Goal: Navigation & Orientation: Understand site structure

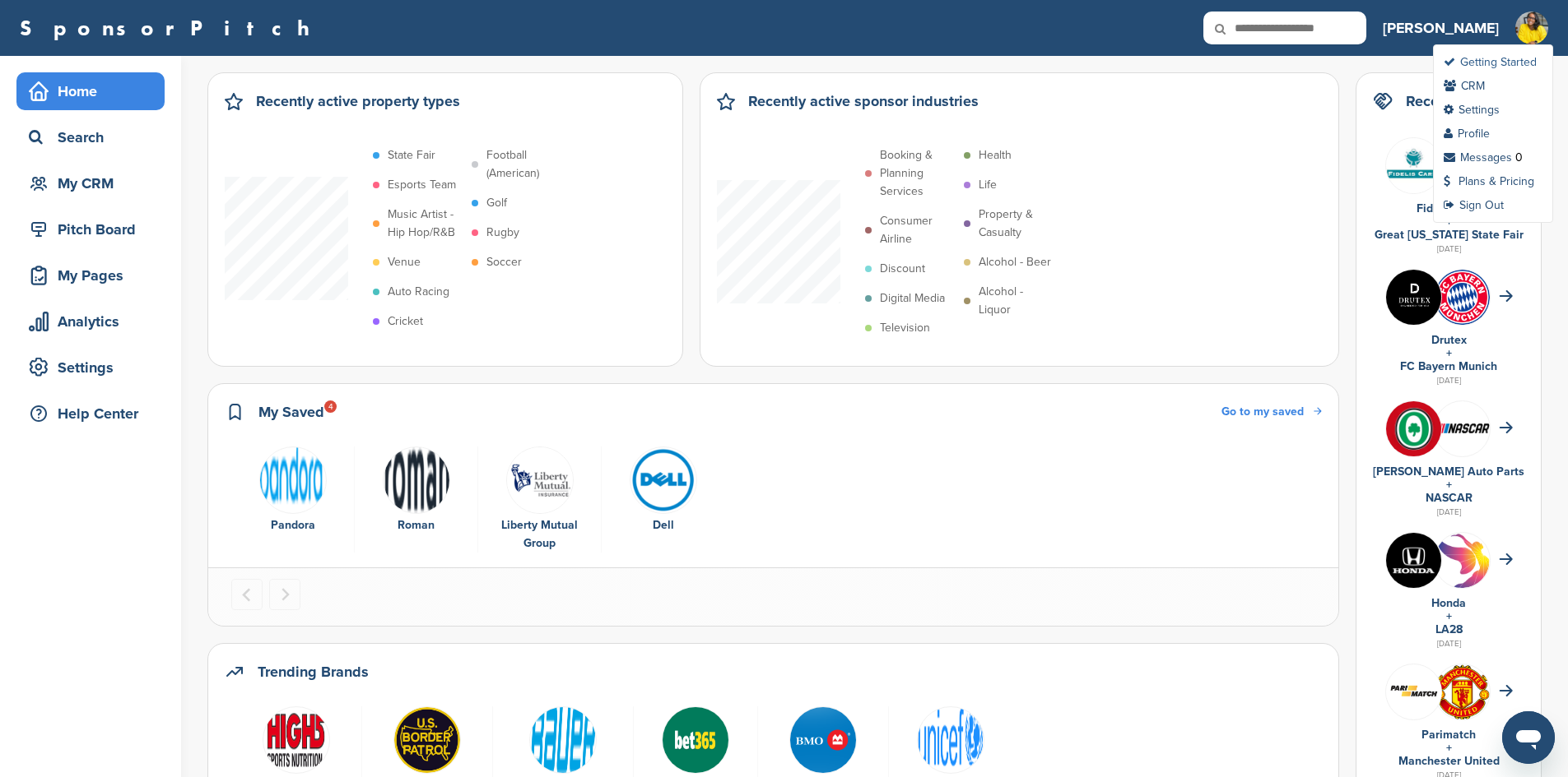
click at [1518, 62] on link "Getting Started" at bounding box center [1490, 62] width 93 height 14
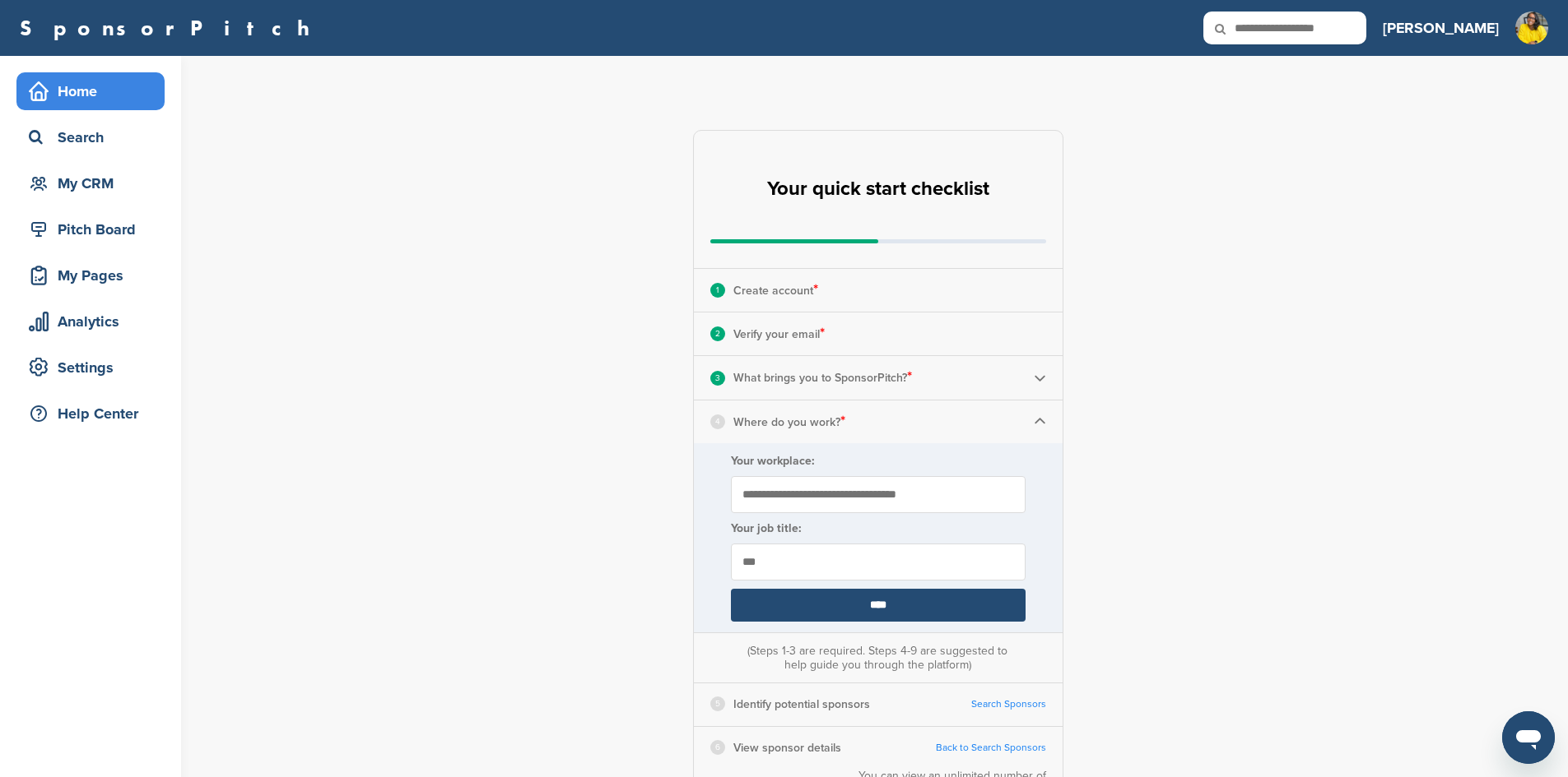
click at [834, 494] on input "Your workplace:" at bounding box center [878, 495] width 295 height 37
type input "*"
type input "**********"
click at [923, 608] on input "****" at bounding box center [878, 605] width 295 height 33
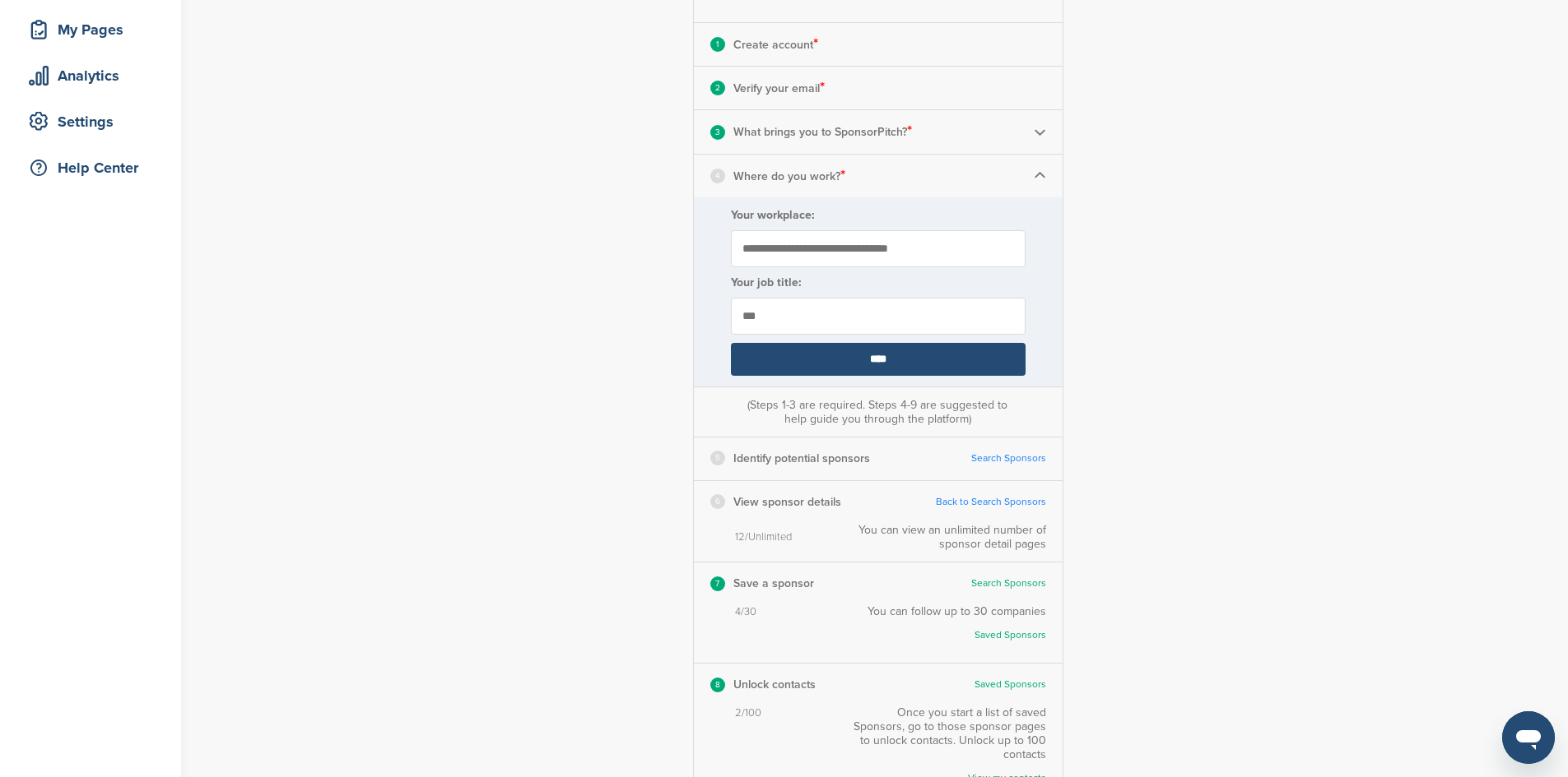
scroll to position [247, 0]
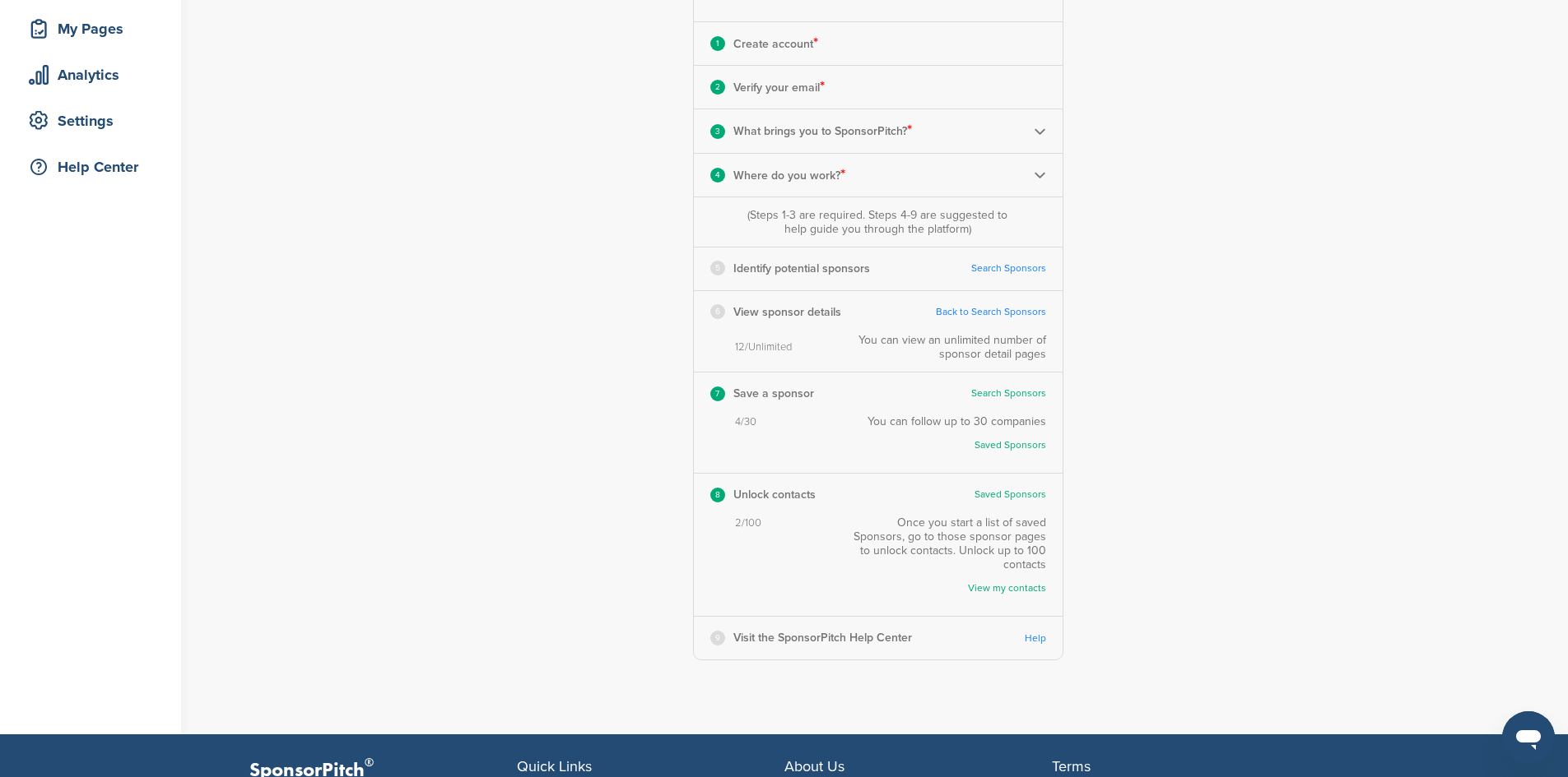
click at [1025, 455] on div "Saved Sponsors" at bounding box center [956, 446] width 179 height 33
click at [1013, 271] on link "Search Sponsors" at bounding box center [1008, 269] width 75 height 12
click at [1025, 585] on link "View my contacts" at bounding box center [958, 589] width 176 height 12
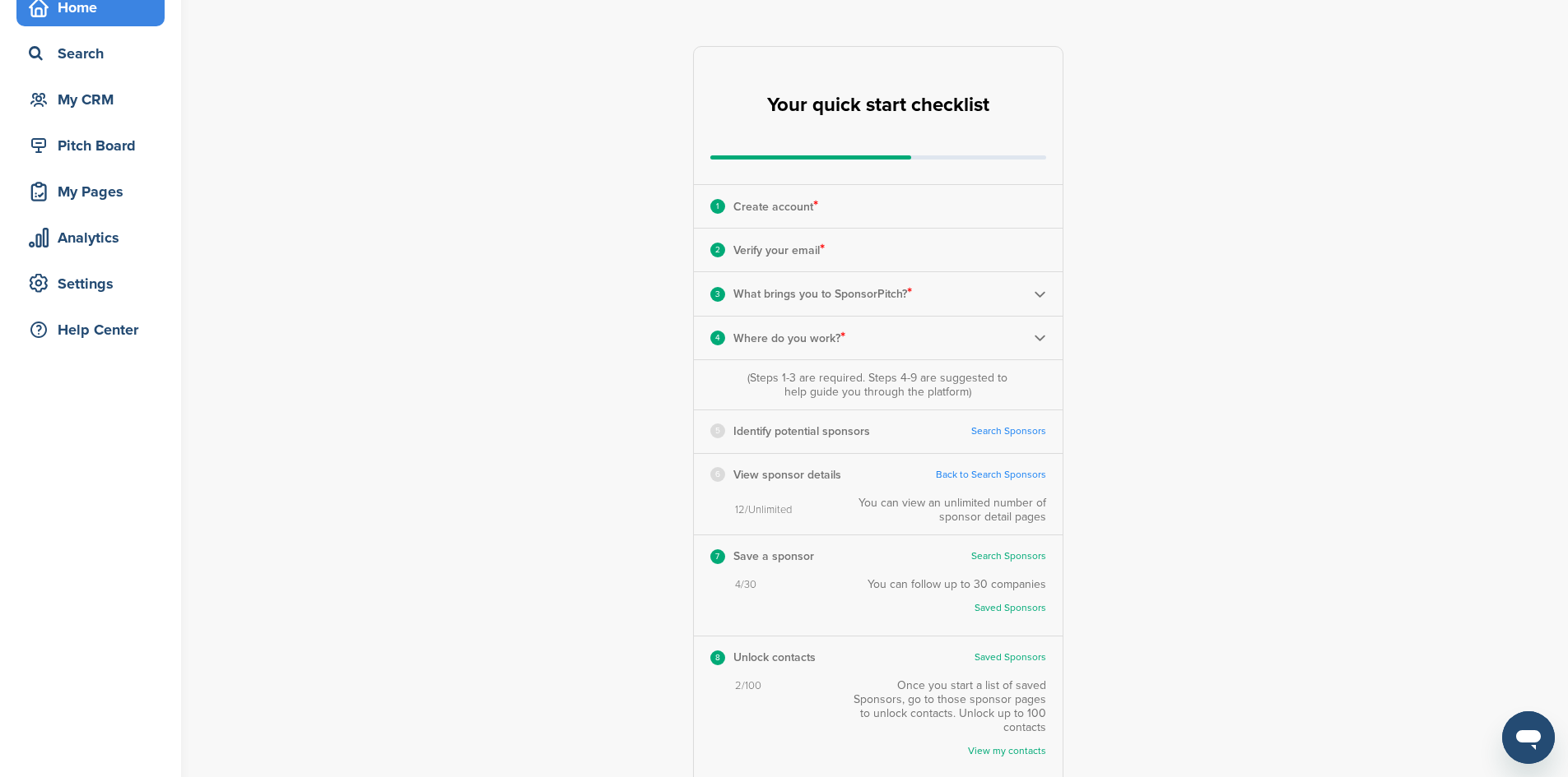
scroll to position [83, 0]
click at [91, 231] on div "Analytics" at bounding box center [94, 239] width 140 height 30
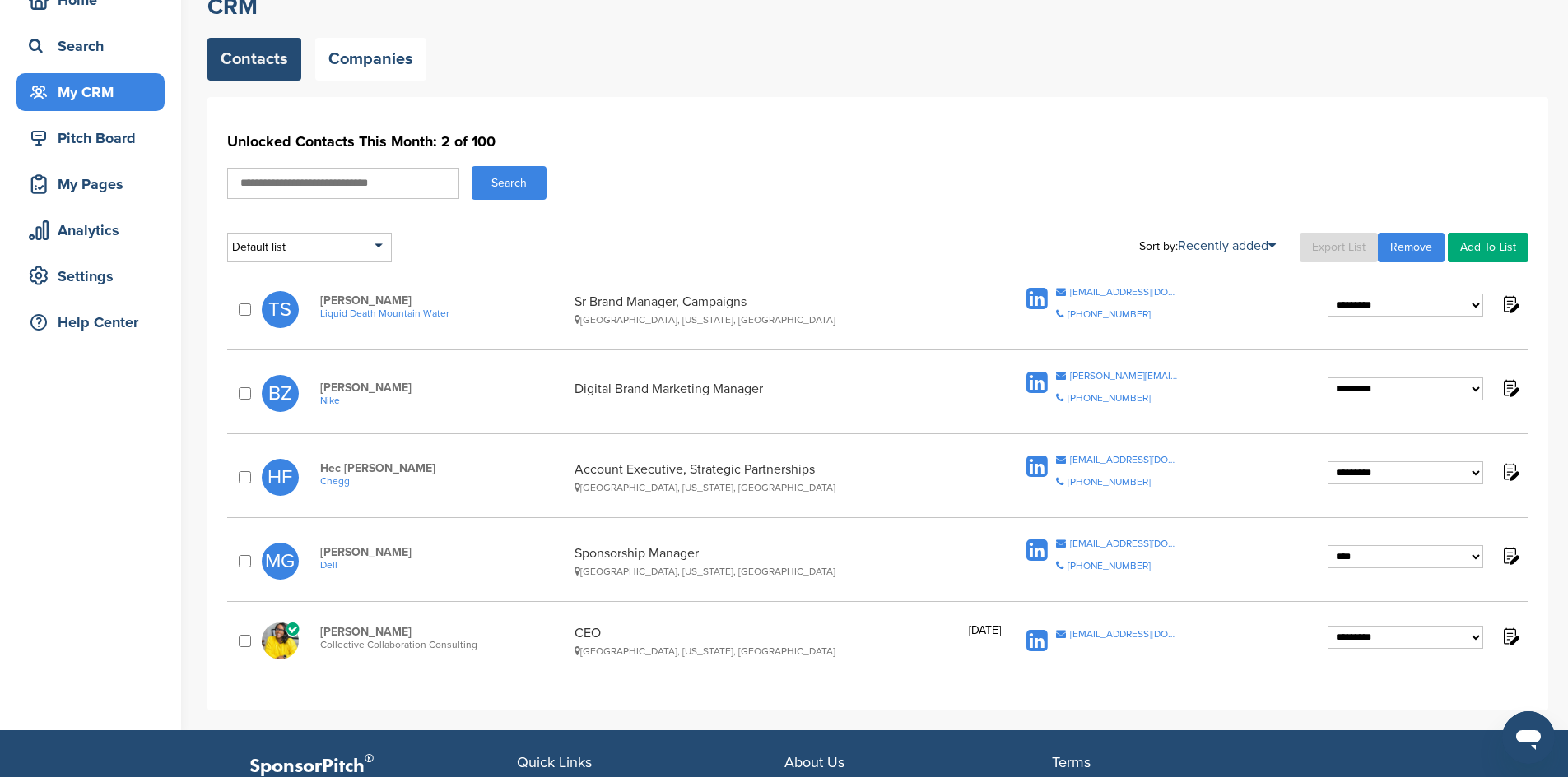
scroll to position [83, 0]
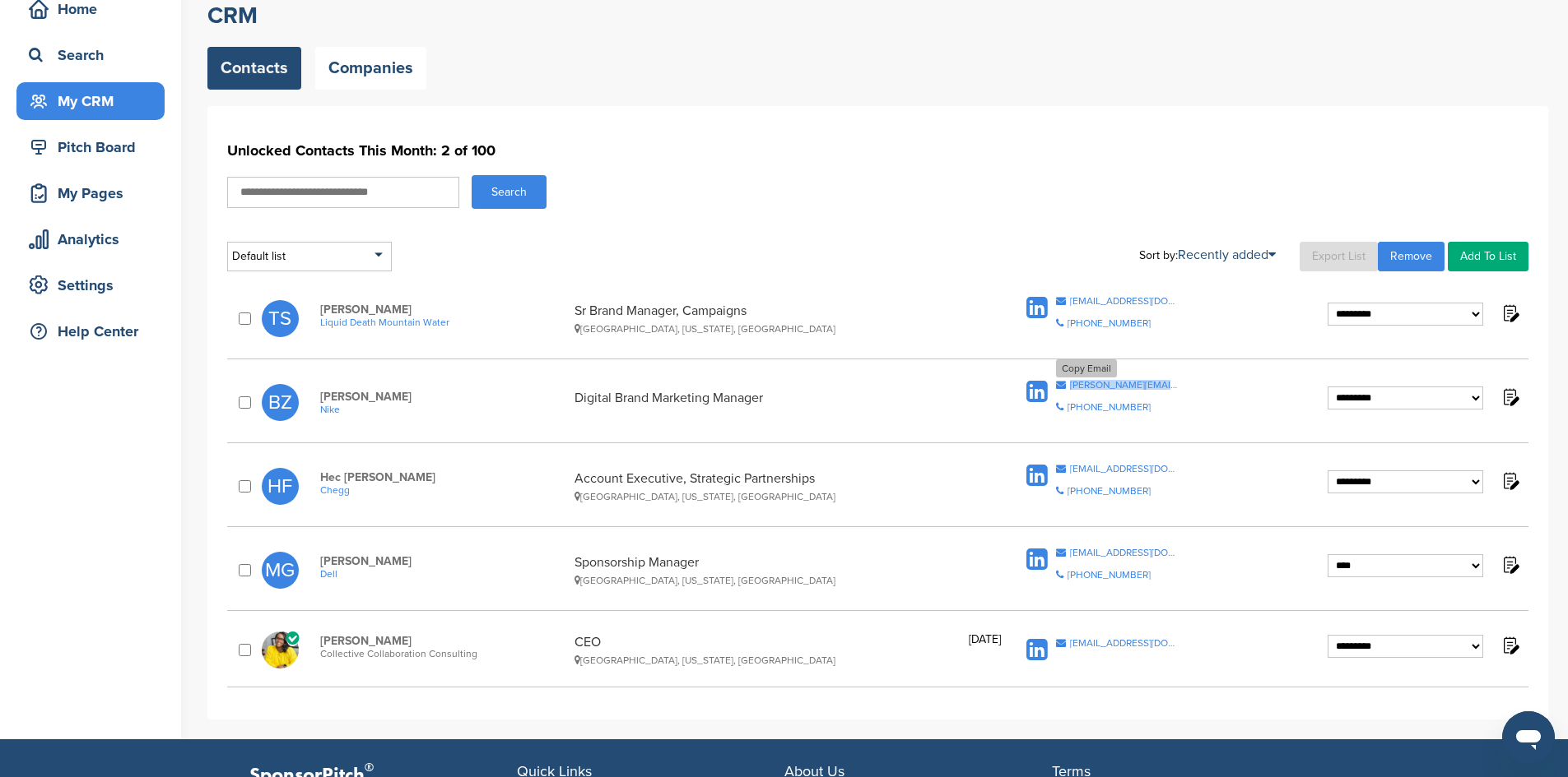
drag, startPoint x: 1174, startPoint y: 389, endPoint x: 1070, endPoint y: 388, distance: 104.0
click at [1070, 388] on div "Copy Email brianna.zilles@nike.com Copy Phone Number 651-895-9738" at bounding box center [1175, 402] width 304 height 45
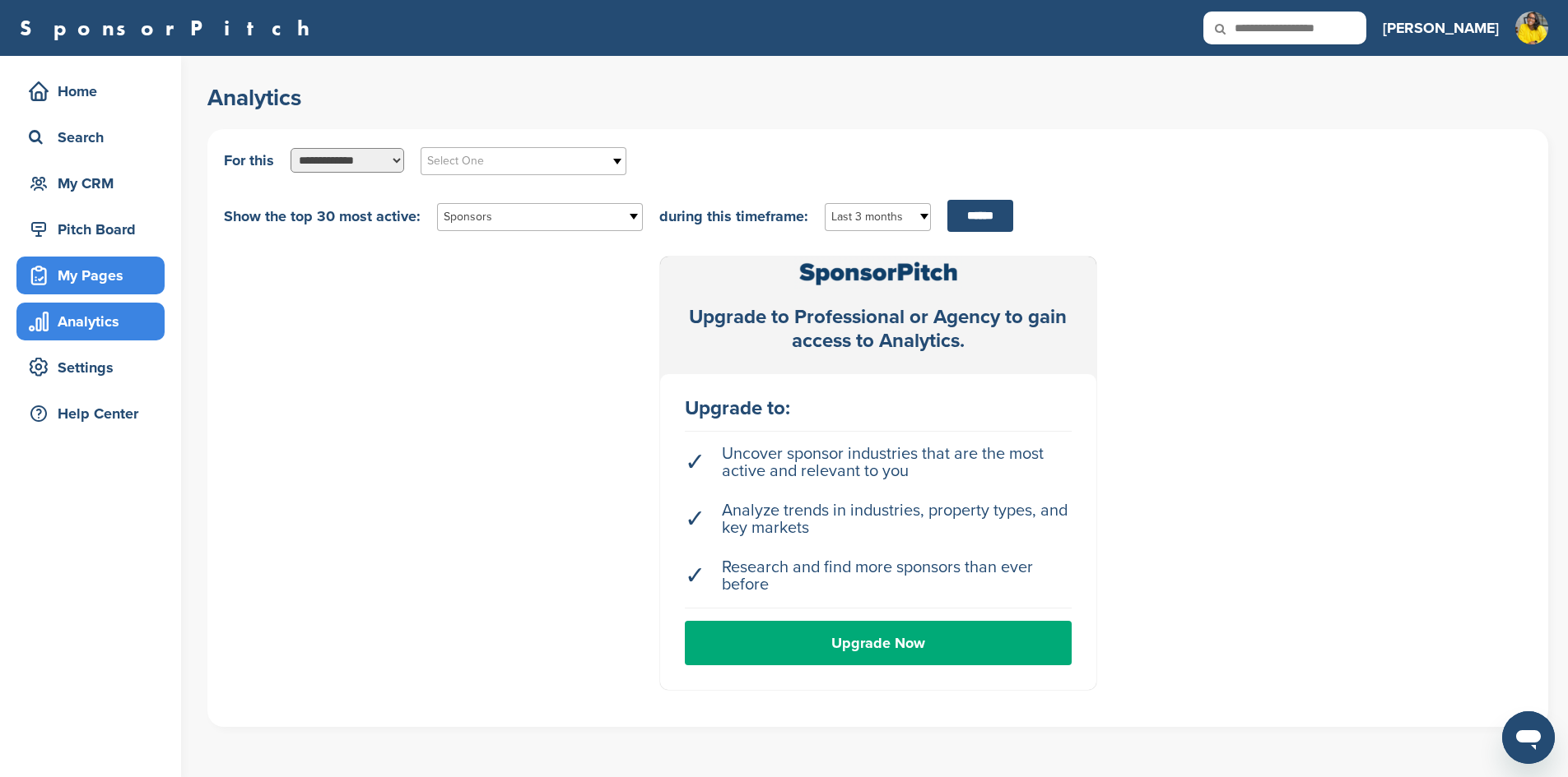
click at [91, 272] on div "My Pages" at bounding box center [94, 276] width 140 height 30
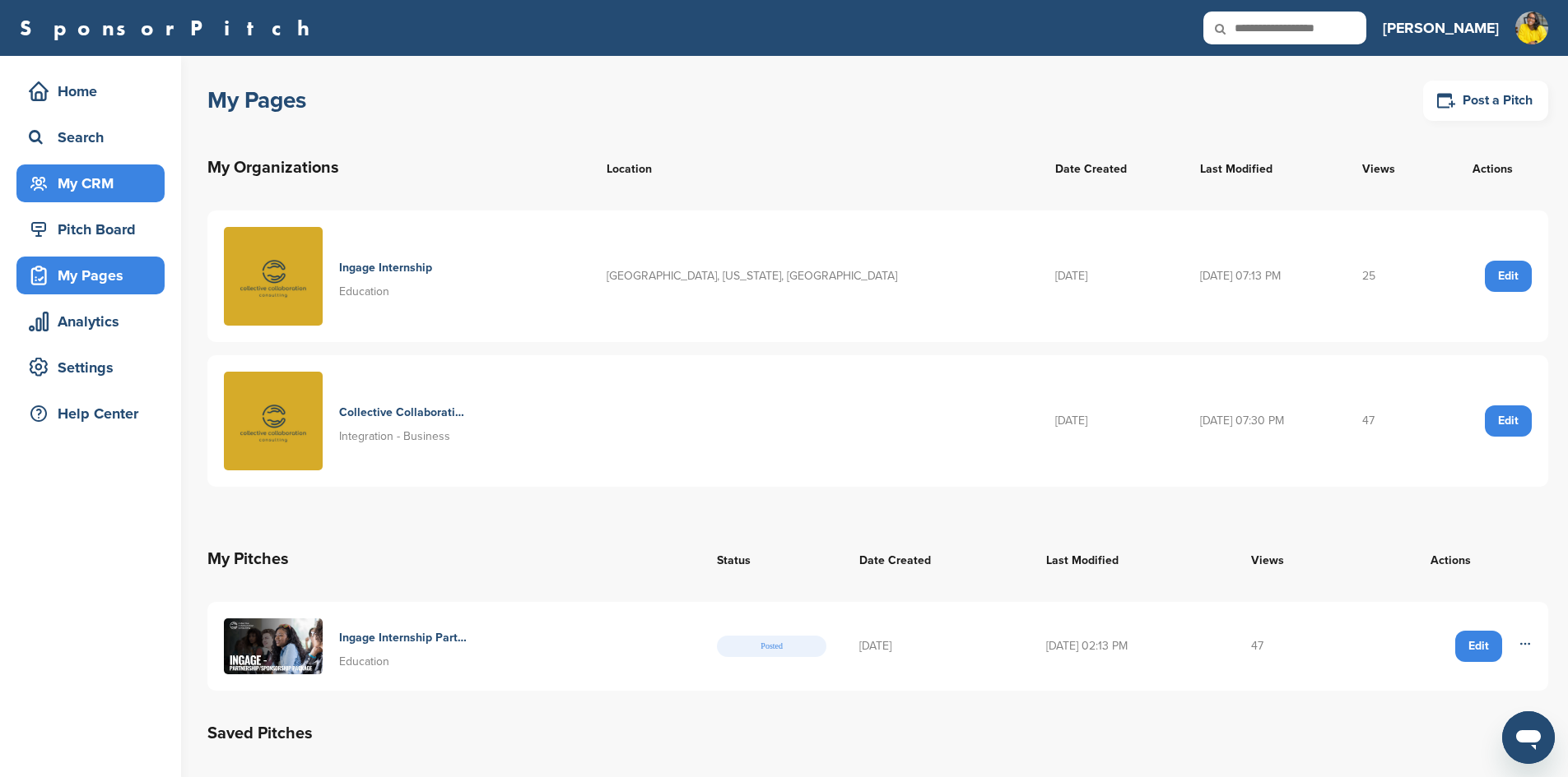
click at [83, 184] on div "My CRM" at bounding box center [94, 184] width 140 height 30
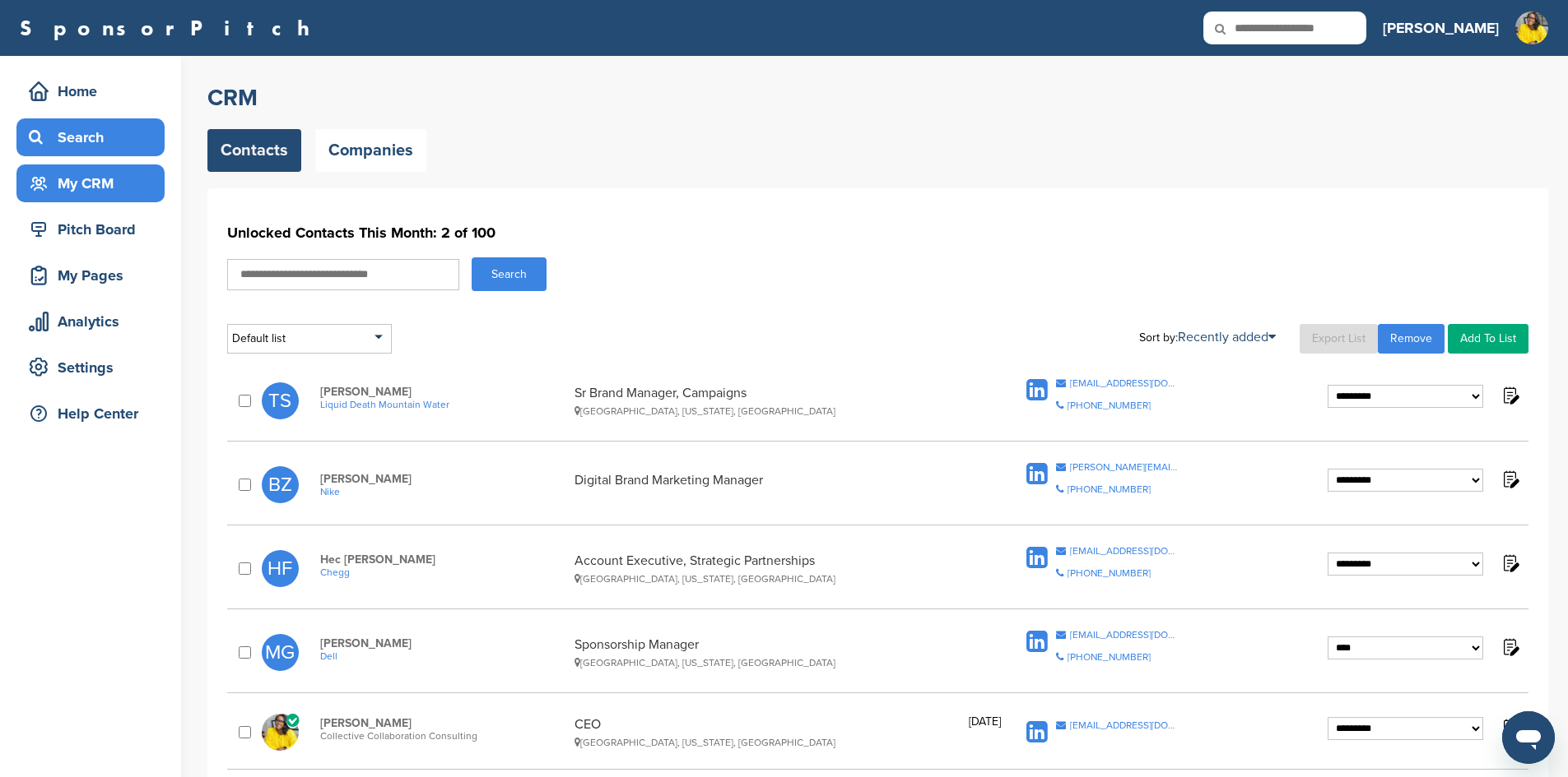
click at [77, 140] on div "Search" at bounding box center [94, 137] width 140 height 30
click at [77, 99] on div "Home" at bounding box center [94, 91] width 140 height 30
